Goal: Information Seeking & Learning: Learn about a topic

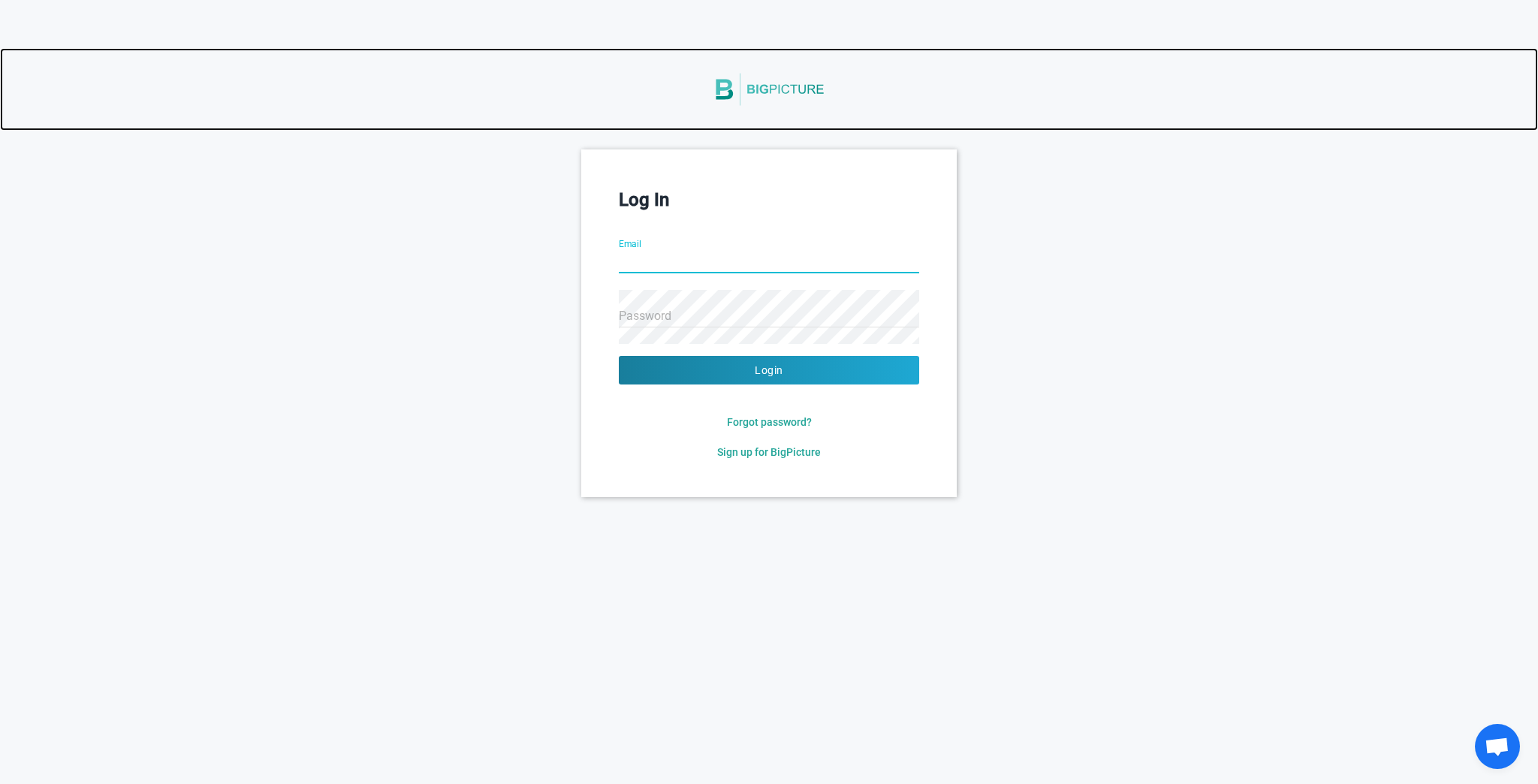
click at [739, 91] on img at bounding box center [769, 90] width 112 height 63
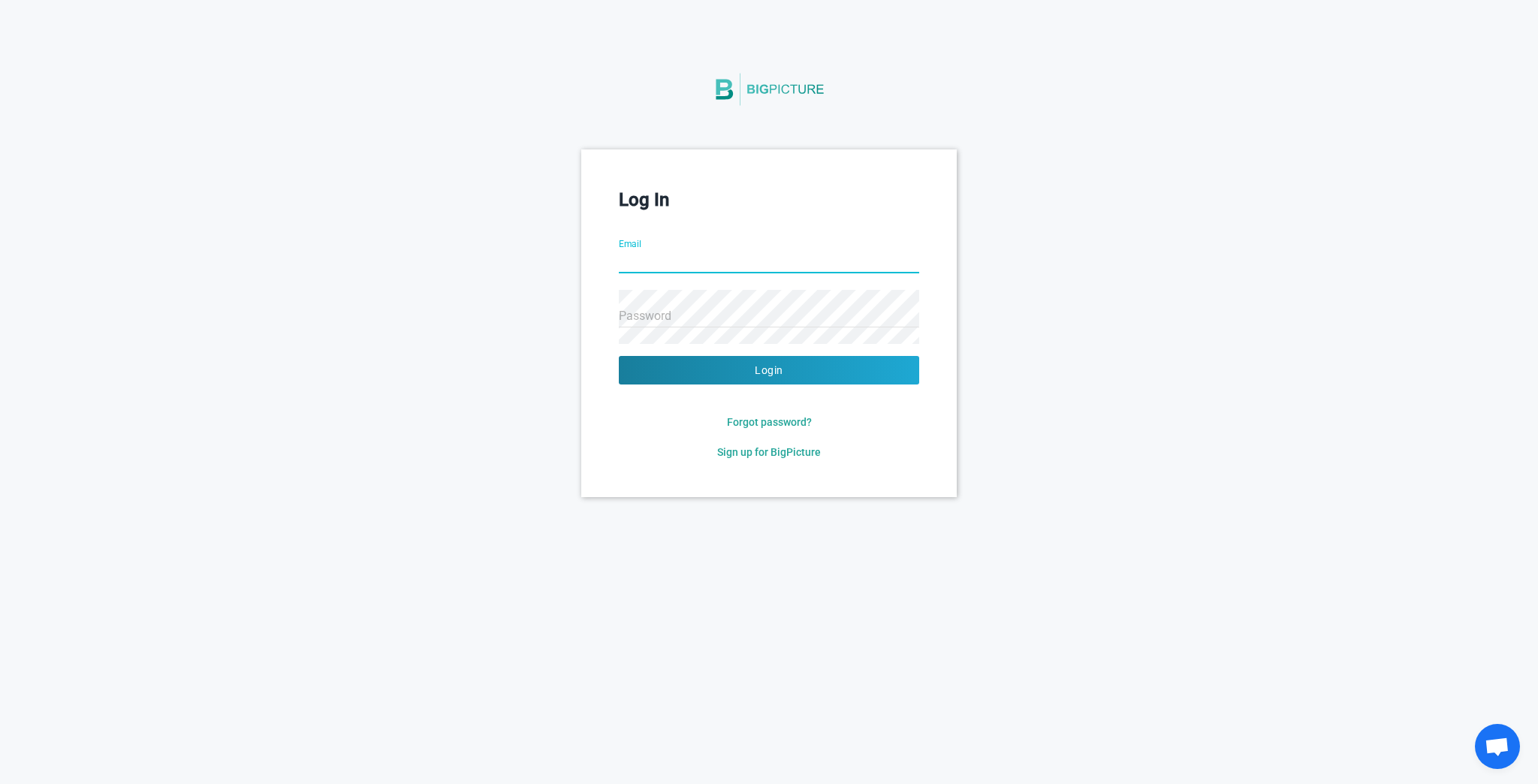
type input "info@preneos.com"
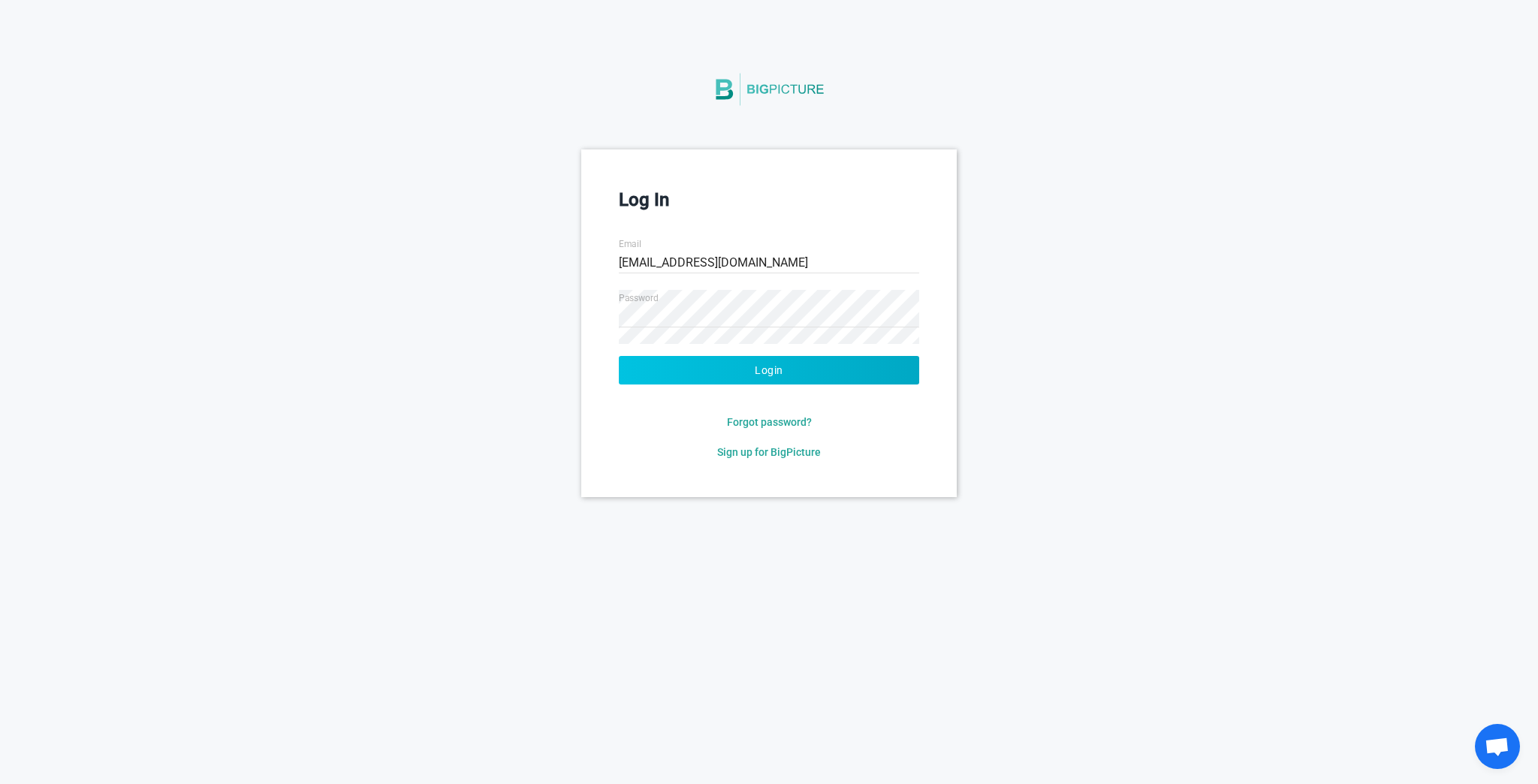
click at [806, 373] on button "Login" at bounding box center [769, 370] width 301 height 29
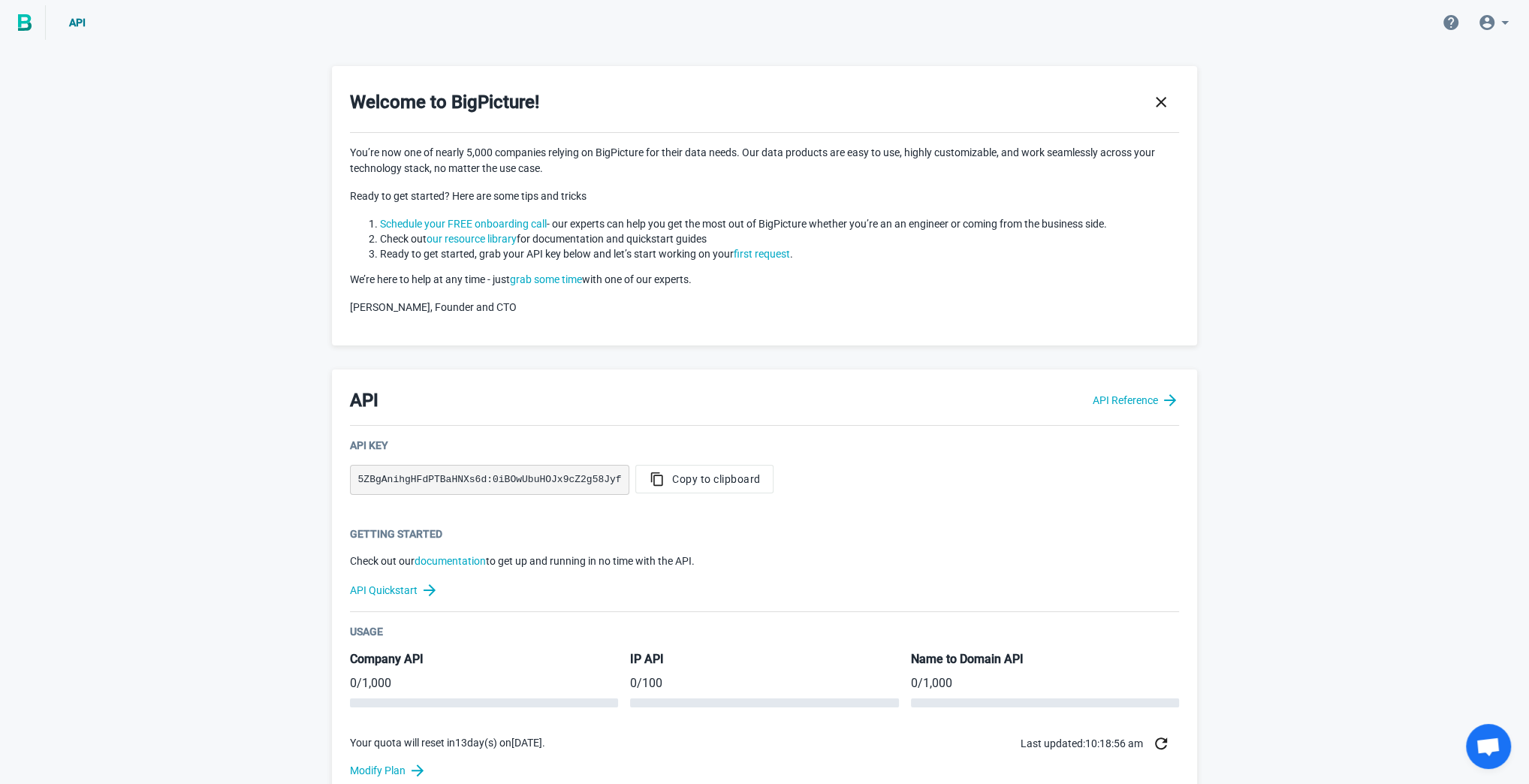
click at [23, 21] on img at bounding box center [25, 22] width 14 height 17
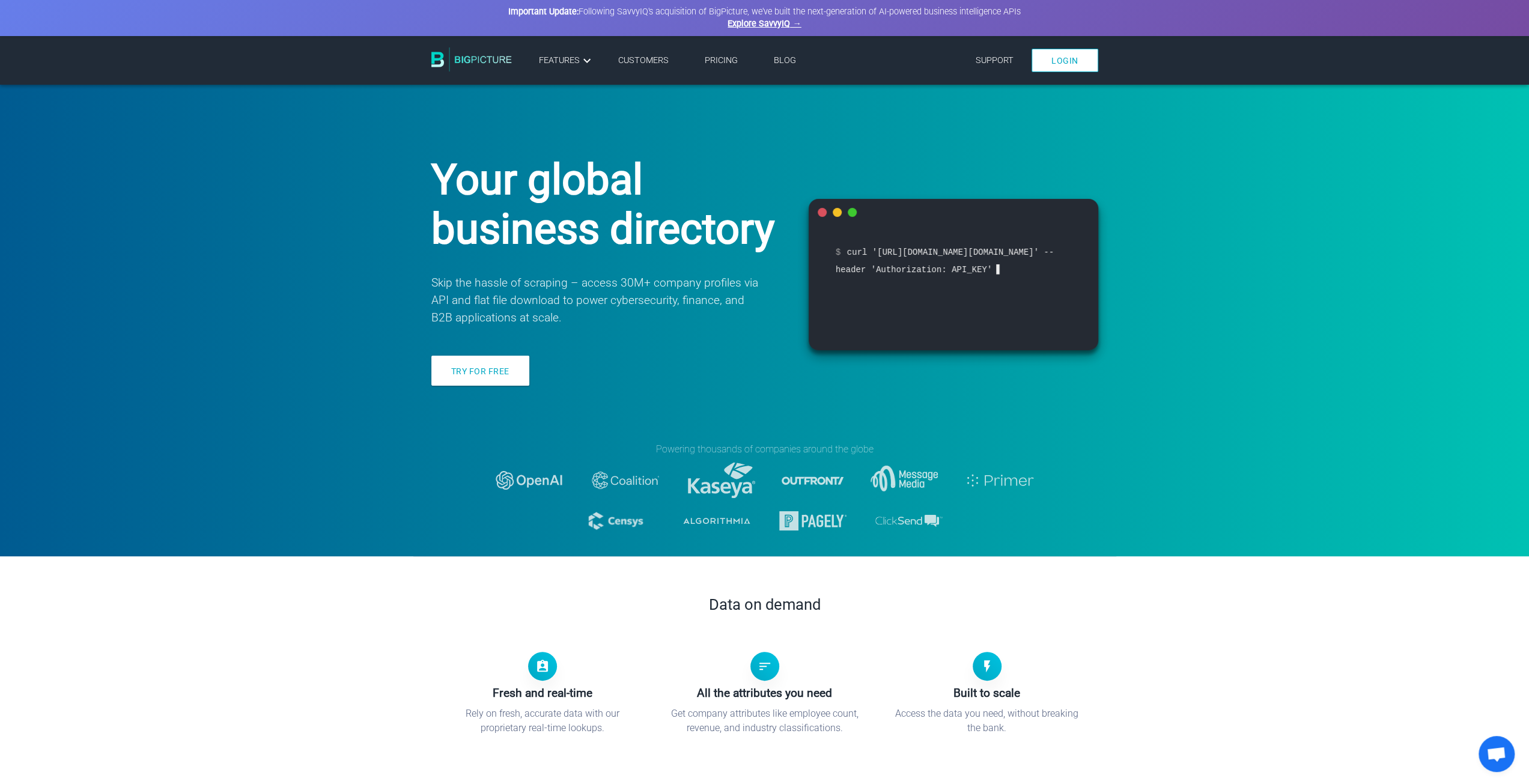
click at [723, 57] on link "Pricing" at bounding box center [721, 60] width 33 height 10
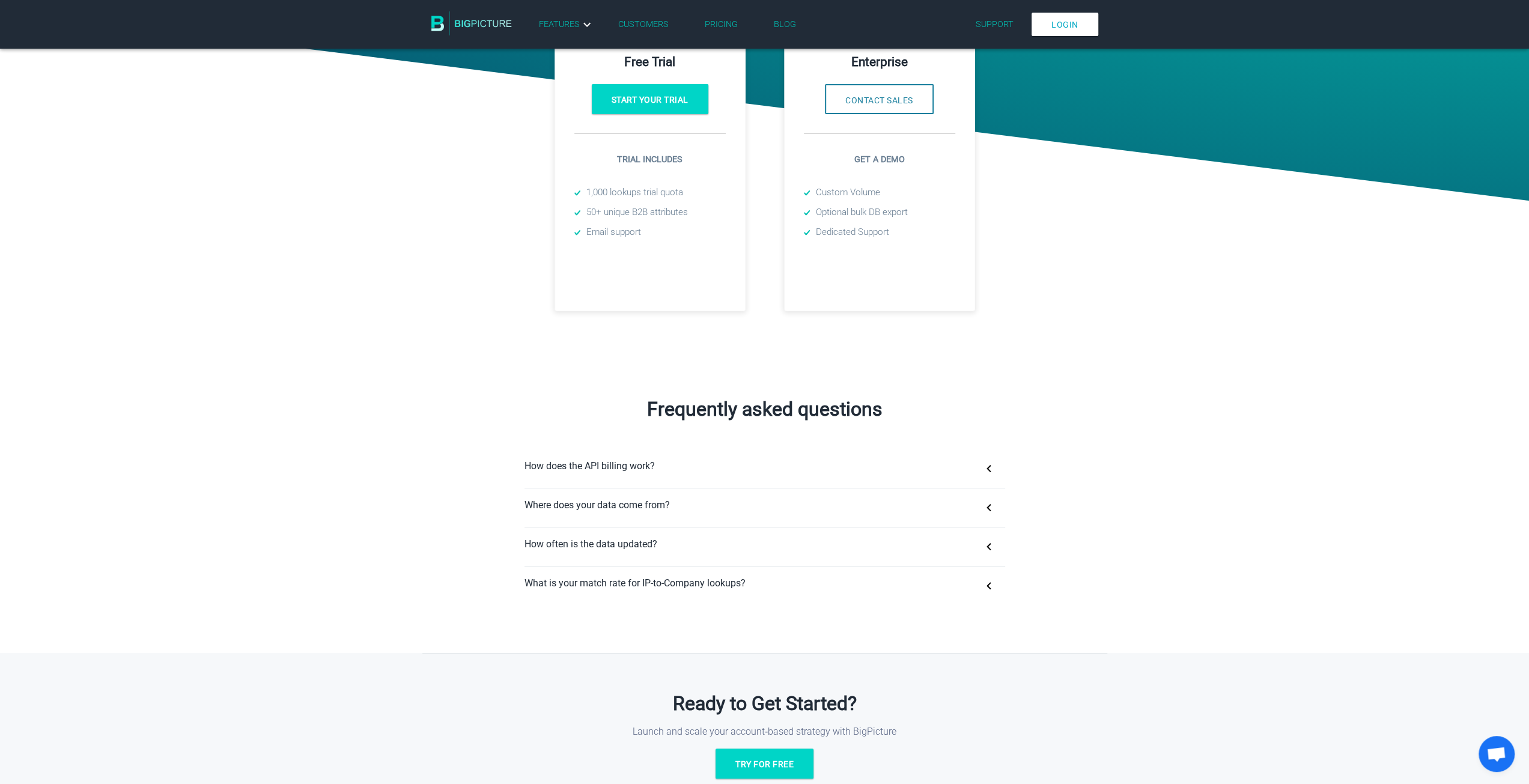
scroll to position [420, 0]
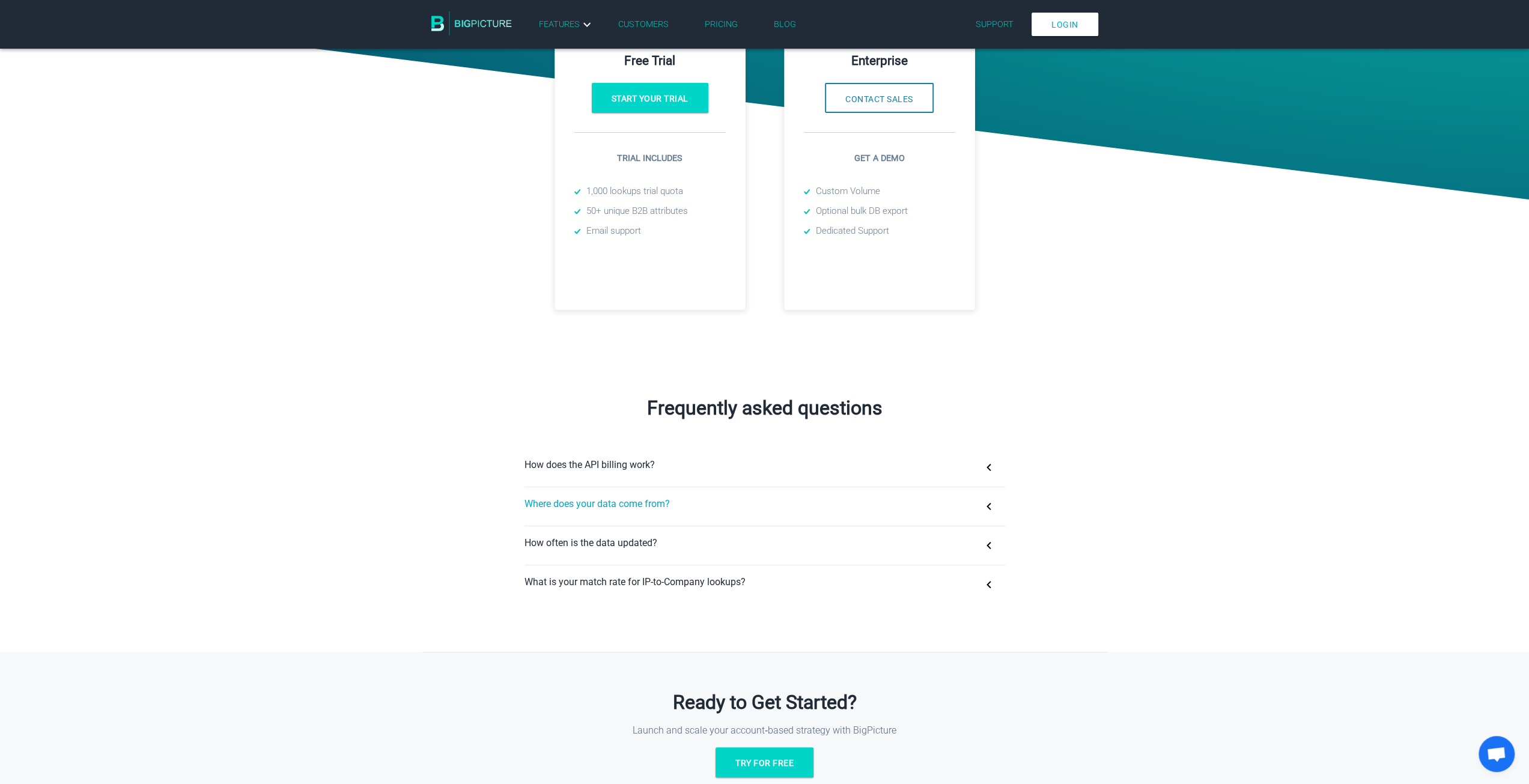
click at [721, 509] on button "Where does your data come from?" at bounding box center [764, 506] width 480 height 39
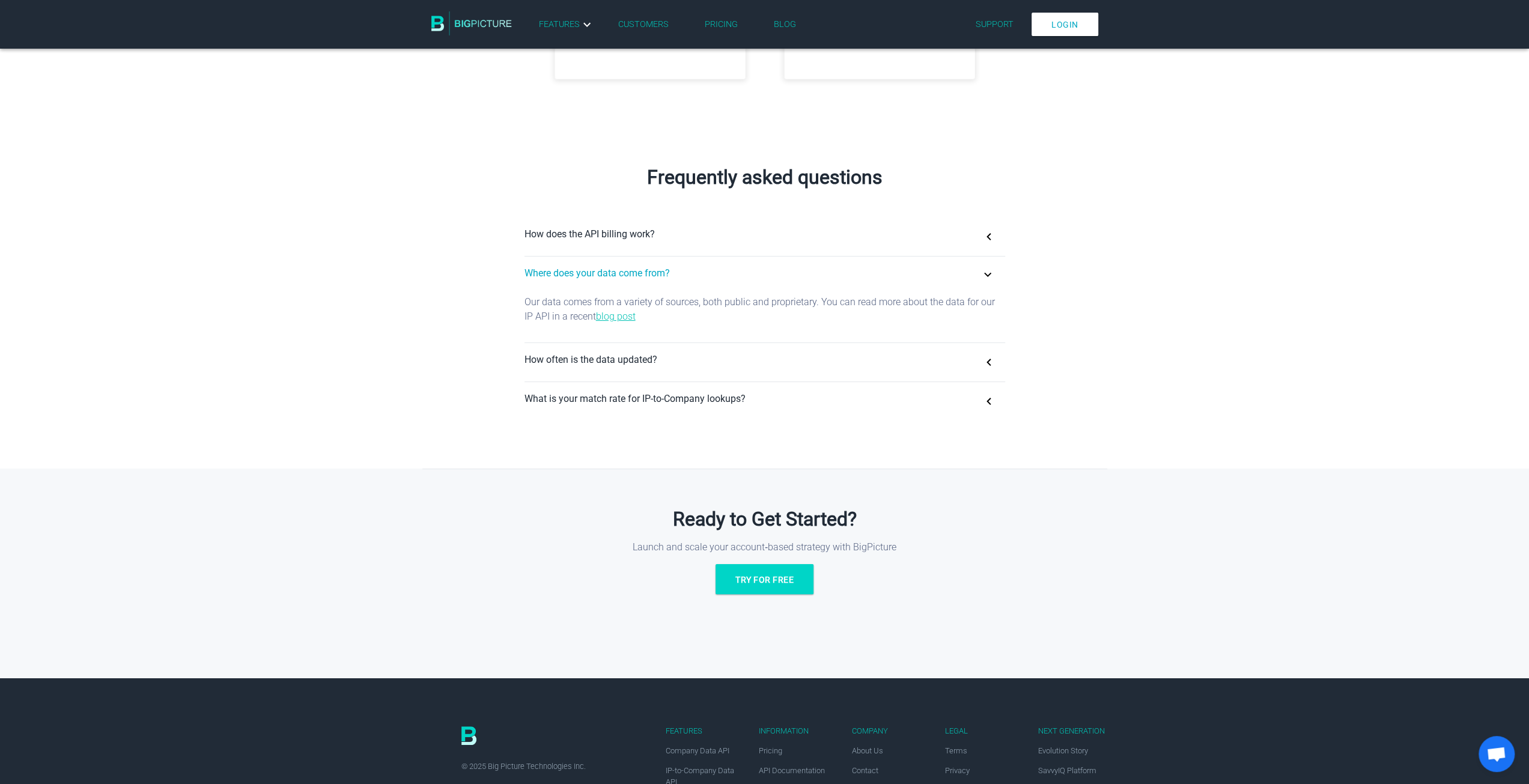
scroll to position [661, 0]
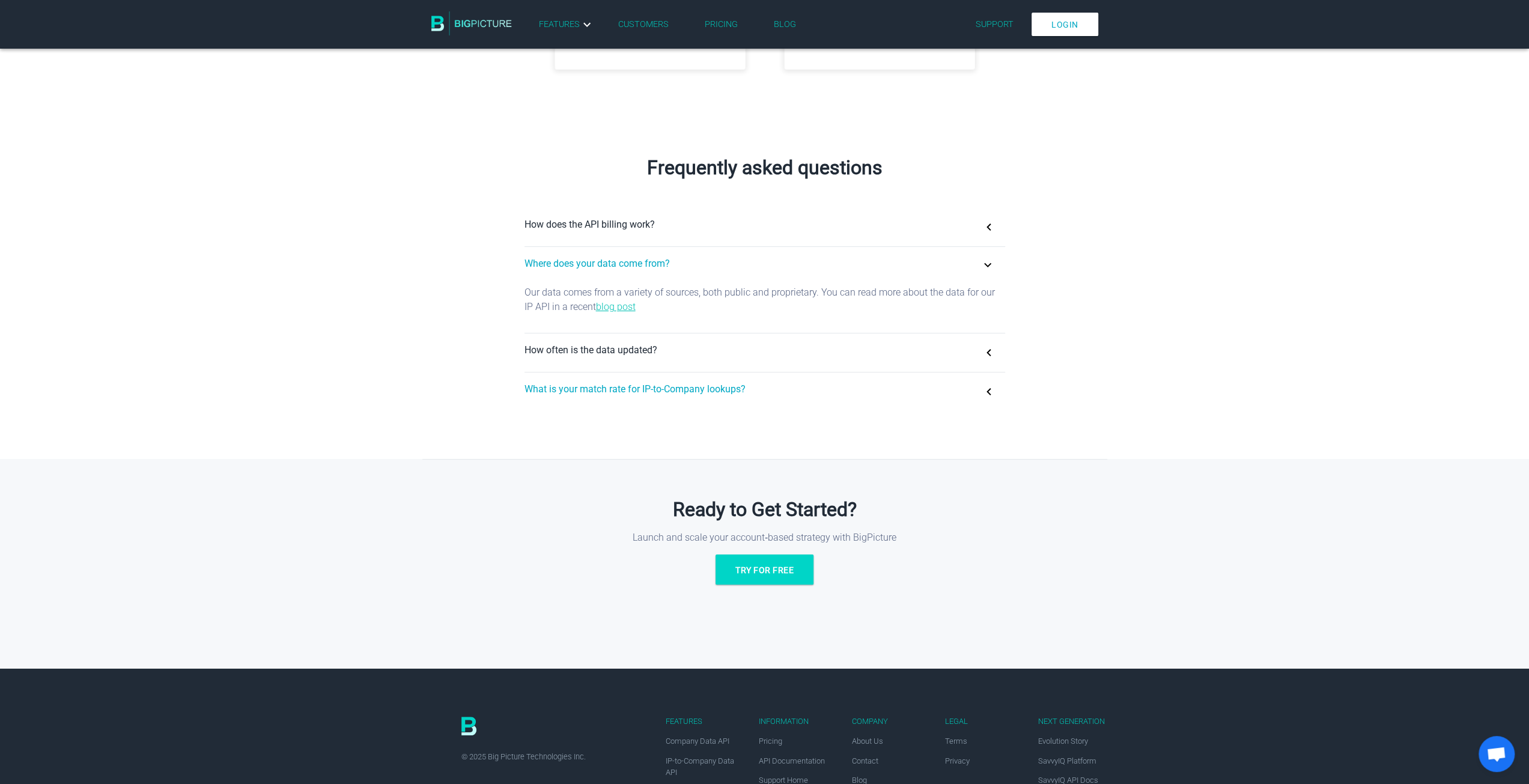
click at [595, 394] on button "What is your match rate for IP-to-Company lookups?" at bounding box center [764, 391] width 480 height 39
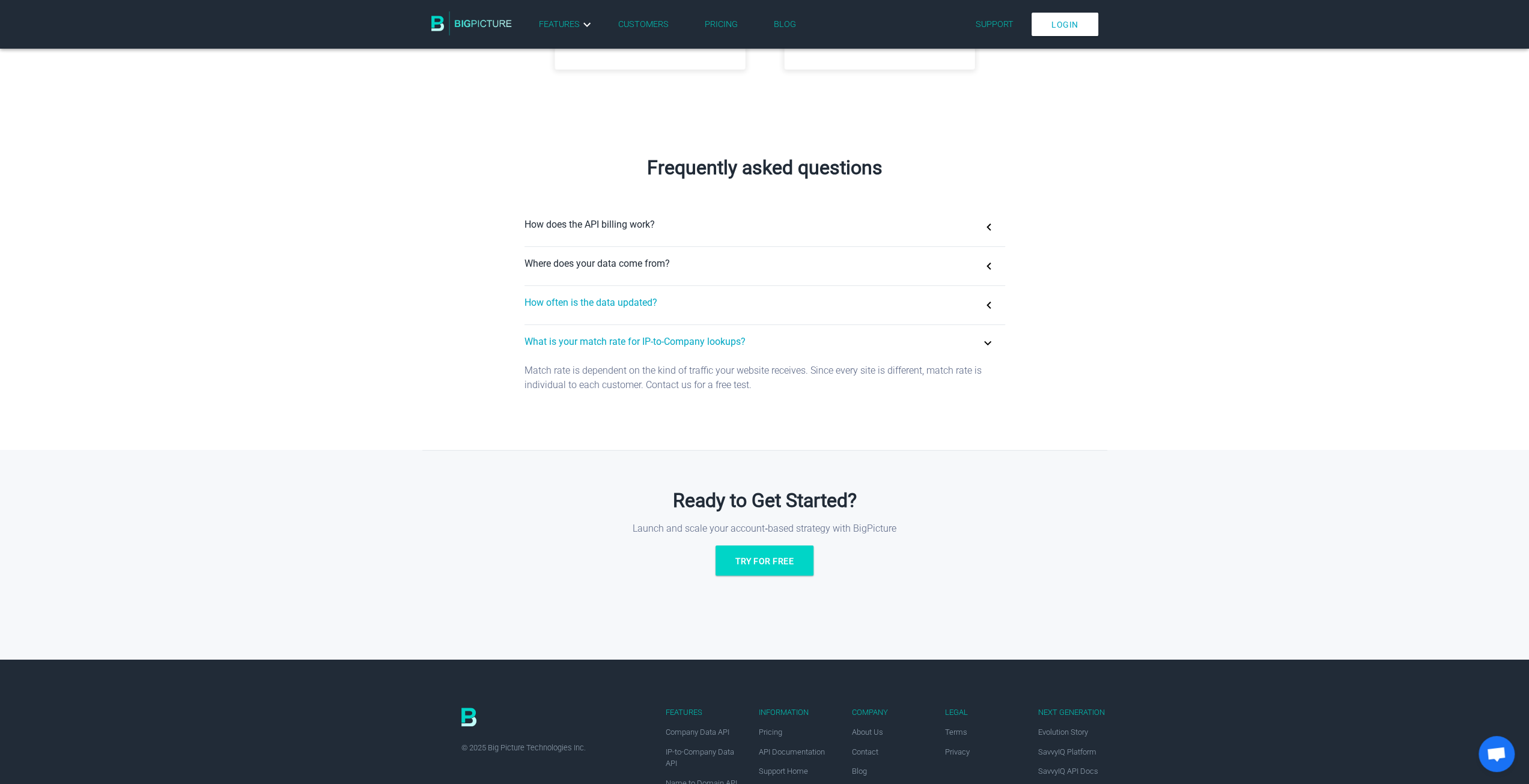
click at [594, 307] on button "How often is the data updated?" at bounding box center [764, 304] width 480 height 39
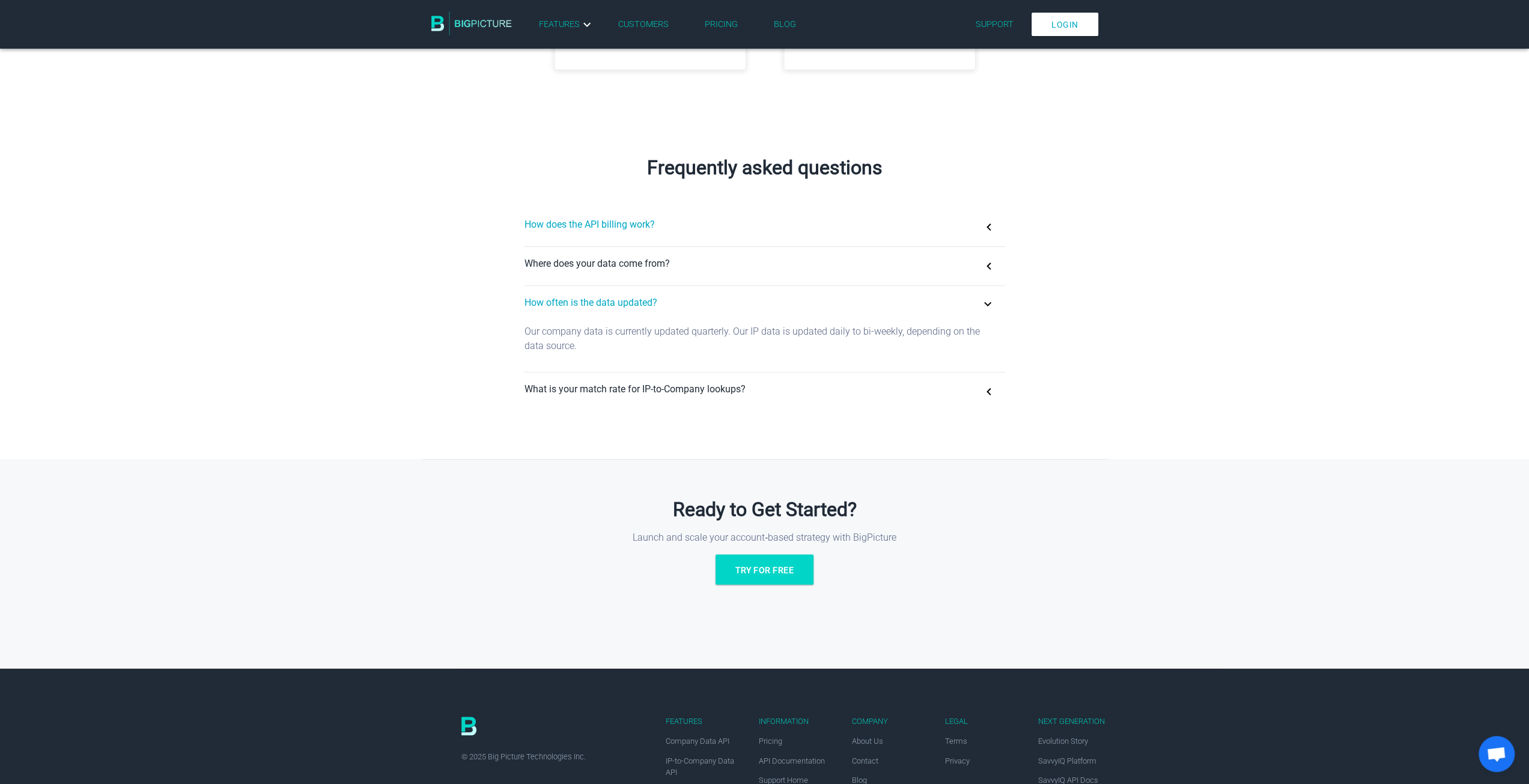
click at [613, 224] on button "How does the API billing work?" at bounding box center [764, 226] width 480 height 39
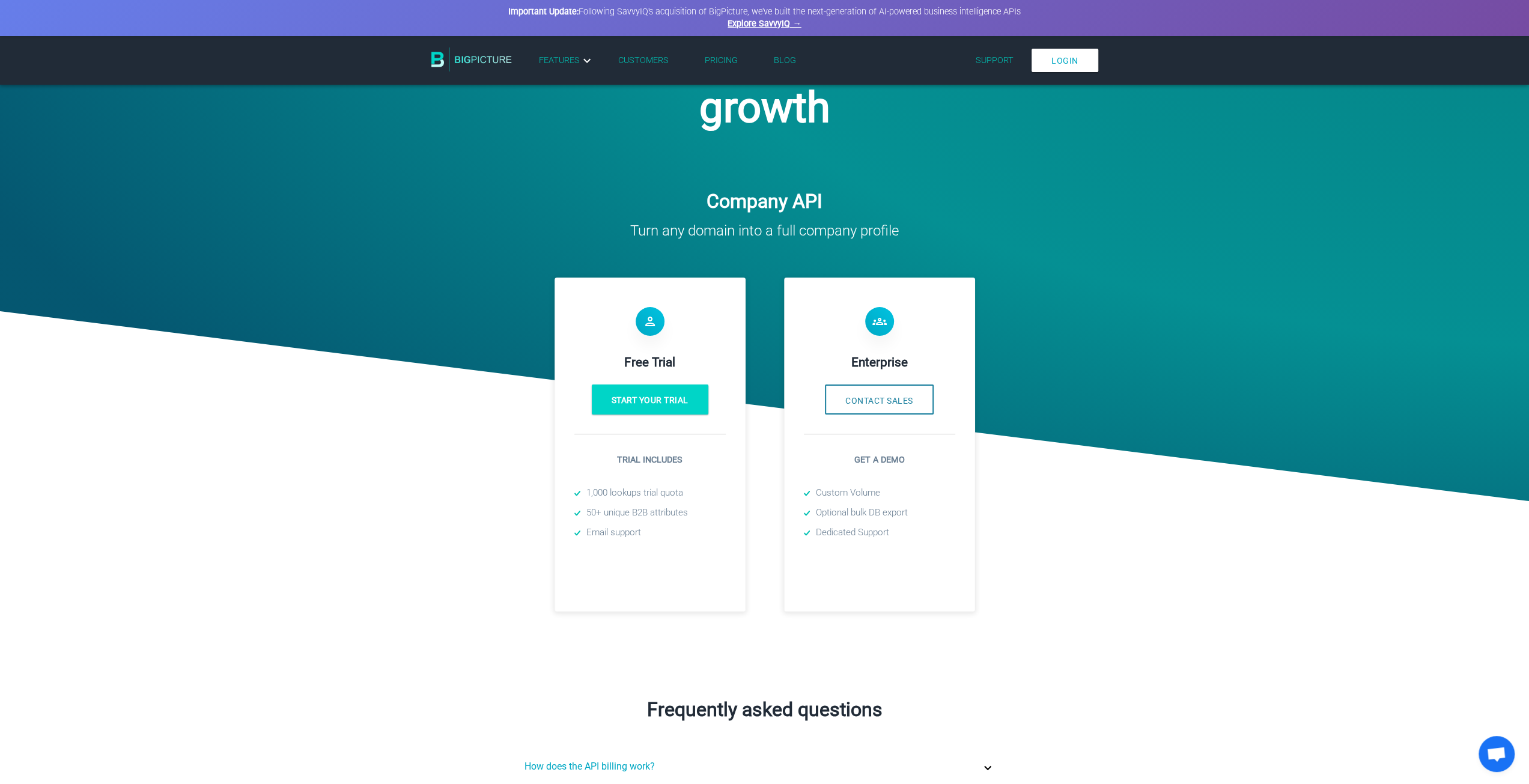
scroll to position [0, 0]
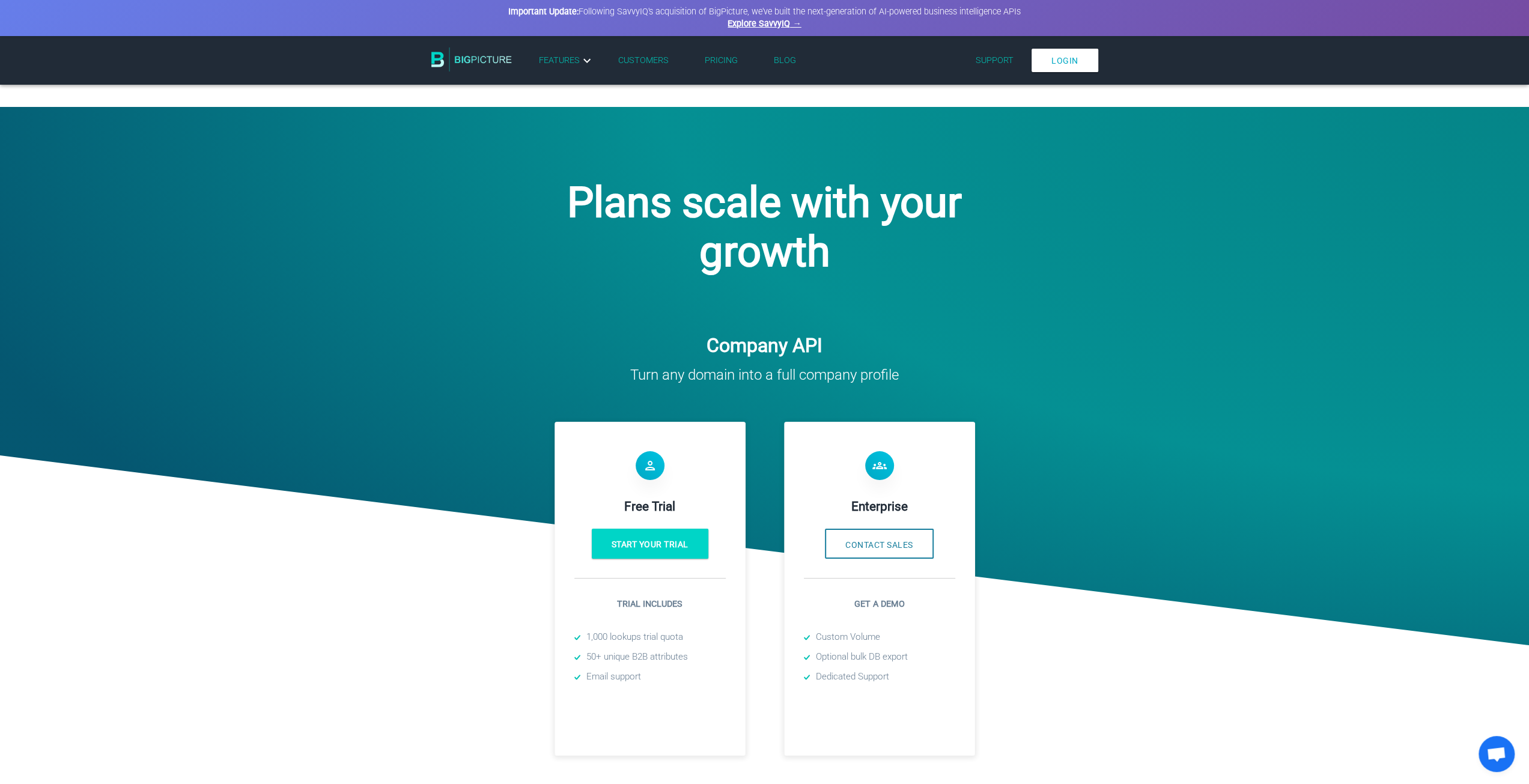
click at [718, 59] on link "Pricing" at bounding box center [721, 60] width 33 height 10
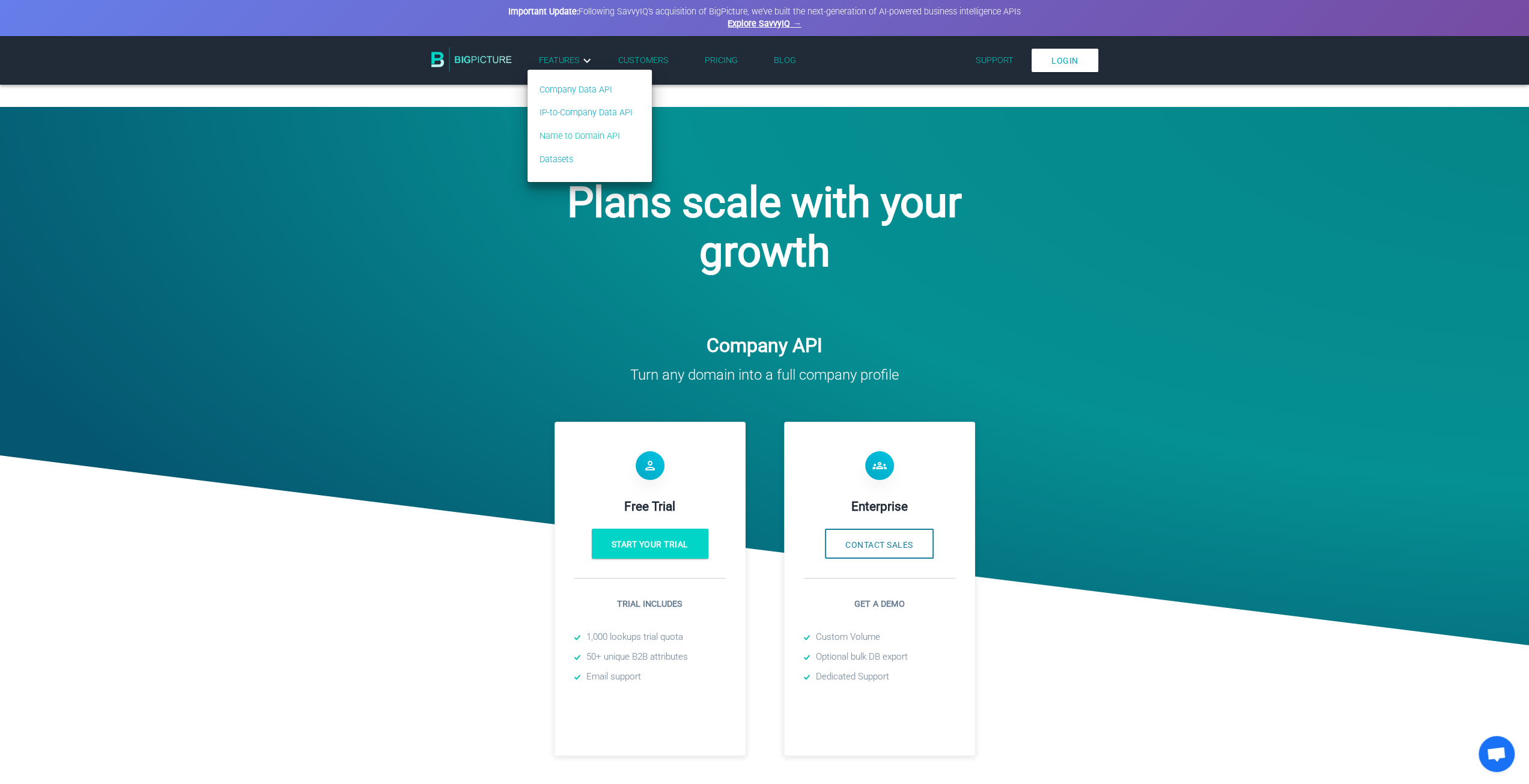
click at [589, 136] on link "Name to Domain API" at bounding box center [586, 136] width 93 height 13
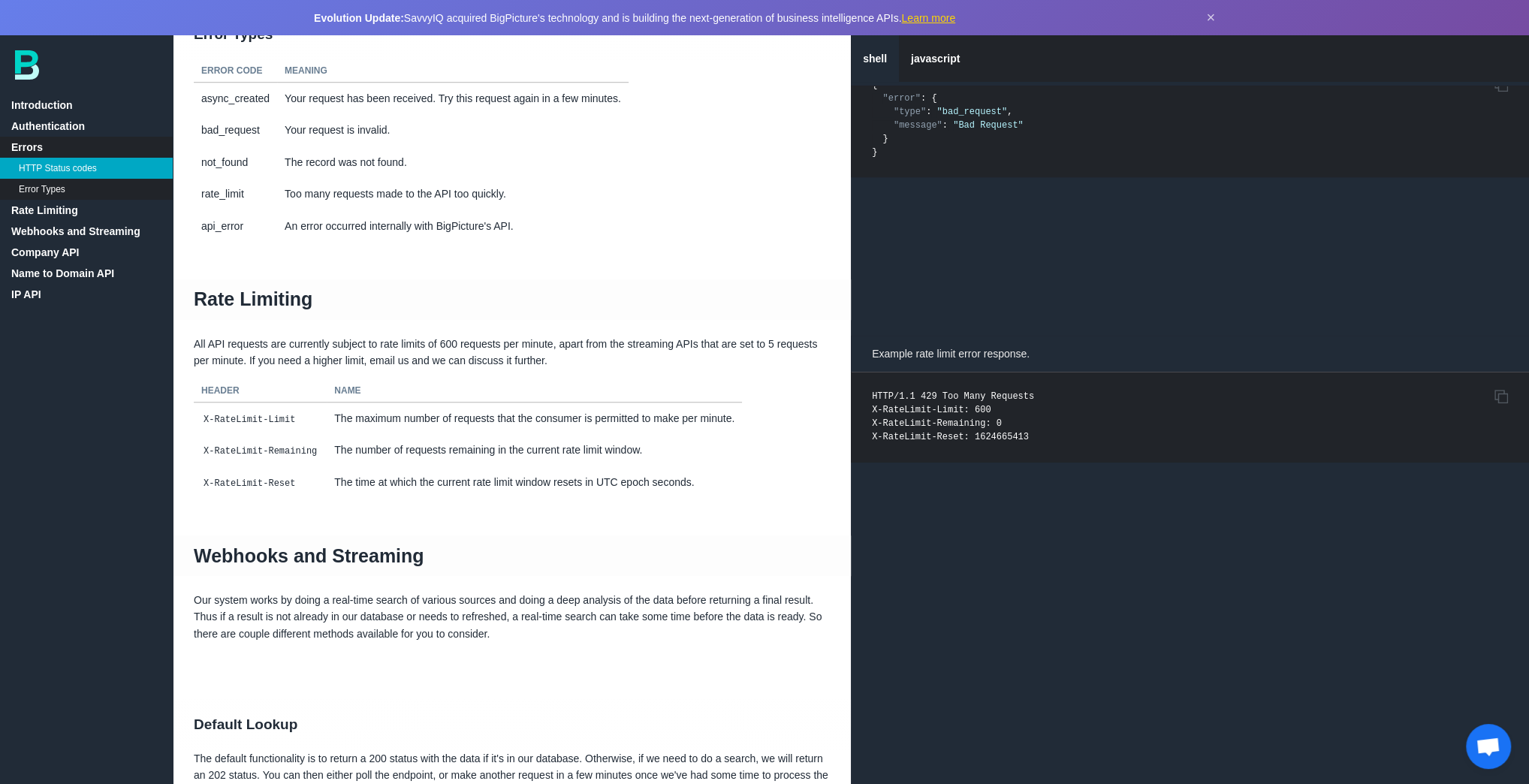
scroll to position [628, 0]
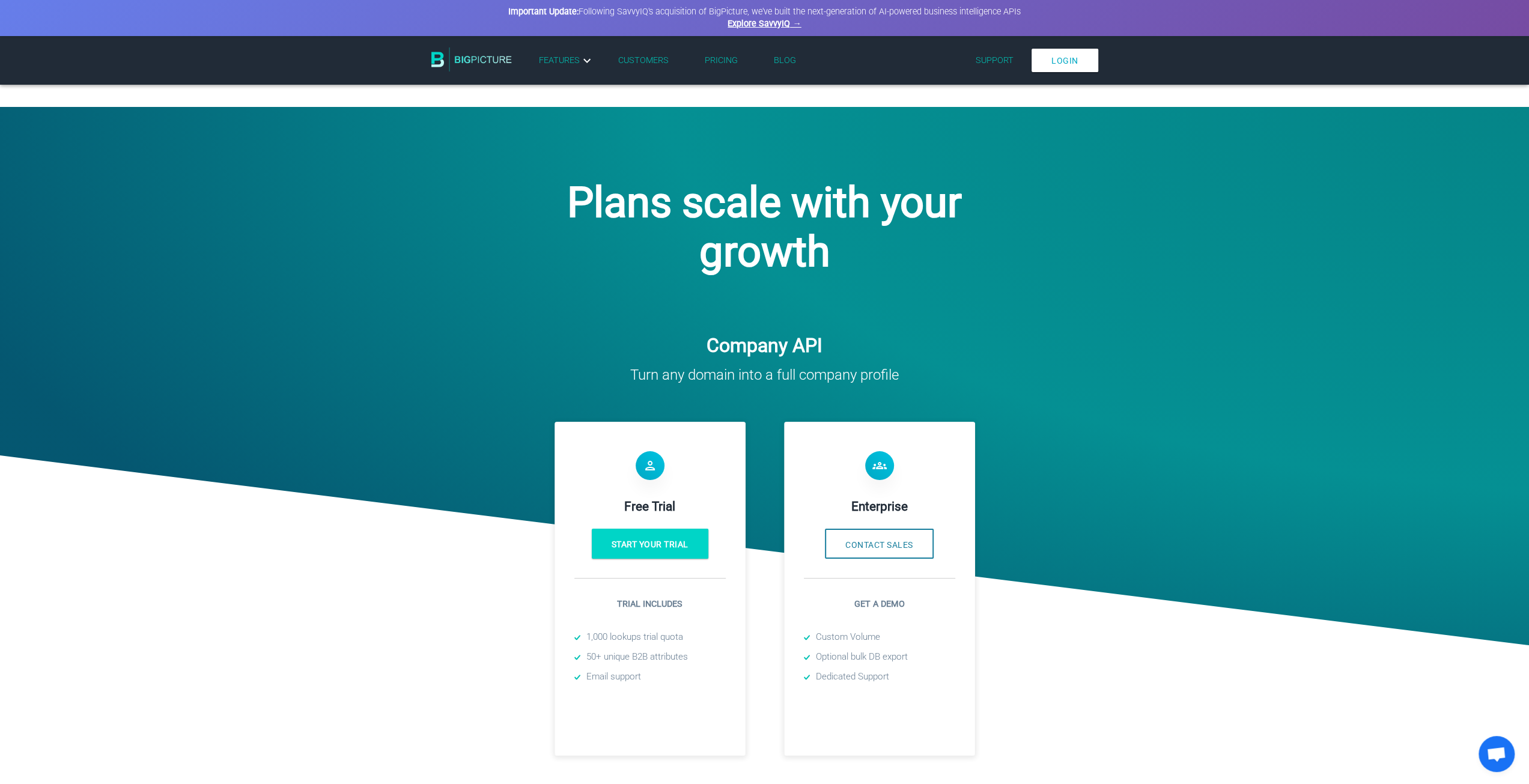
click at [472, 54] on img at bounding box center [472, 59] width 80 height 24
